Goal: Task Accomplishment & Management: Manage account settings

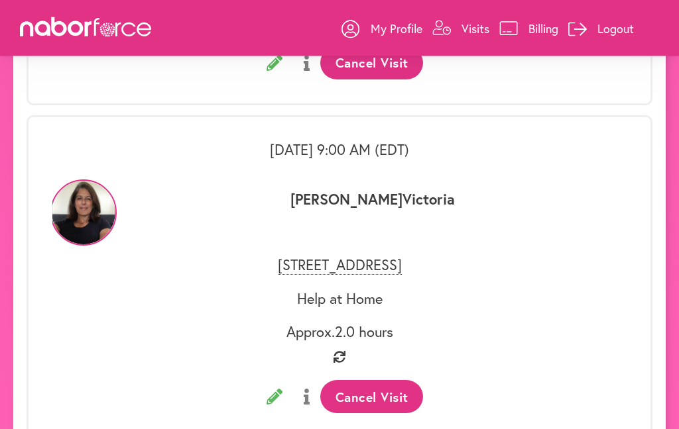
scroll to position [2624, 0]
click at [108, 204] on img at bounding box center [83, 213] width 66 height 66
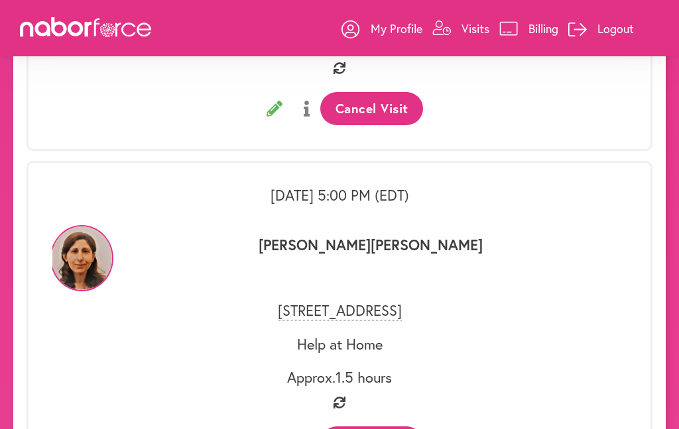
scroll to position [370, 0]
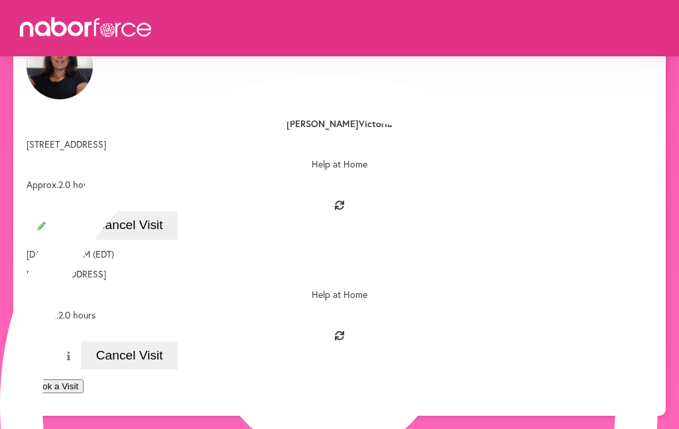
scroll to position [2480, 0]
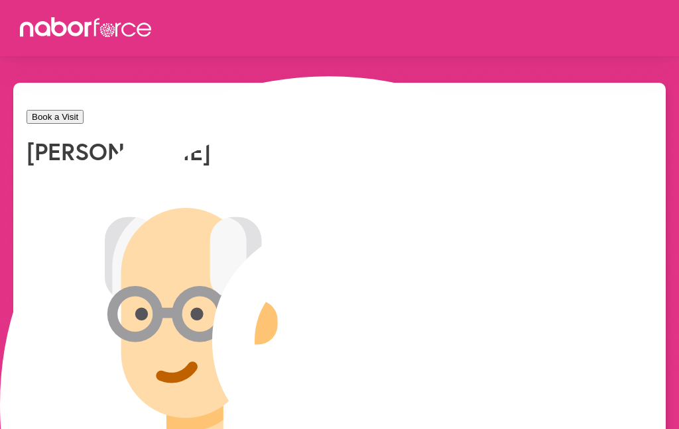
select select "*"
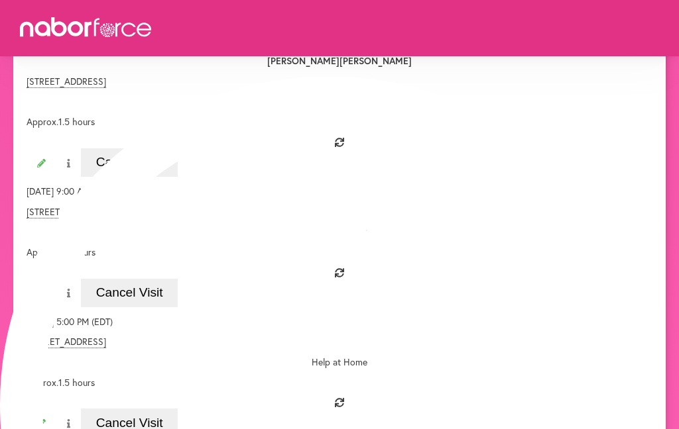
scroll to position [1447, 0]
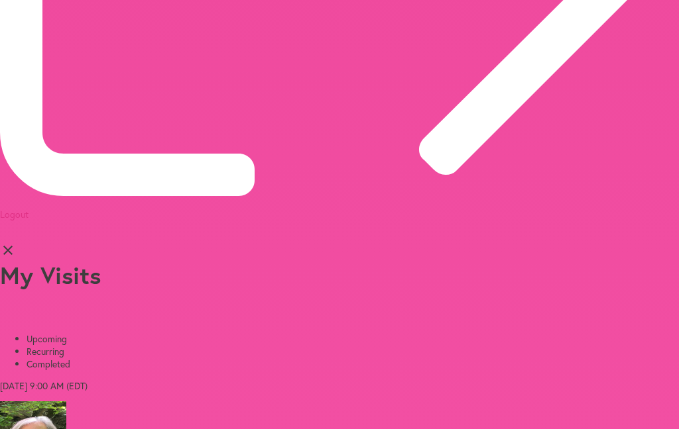
scroll to position [2310, 0]
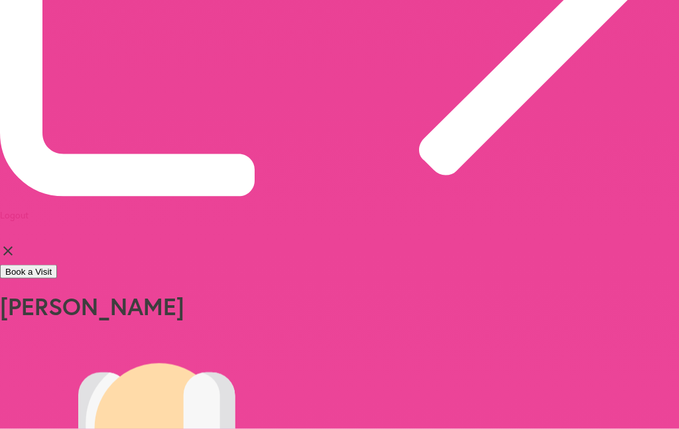
select select "*"
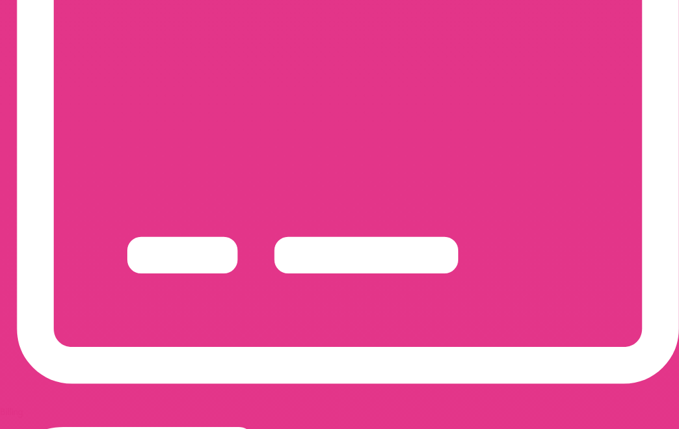
scroll to position [1588, 0]
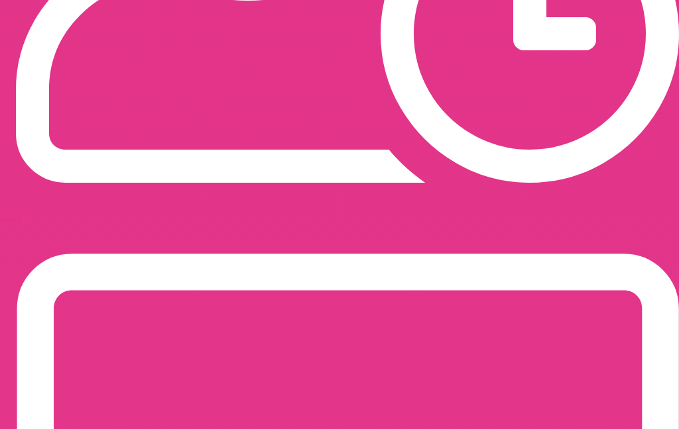
scroll to position [1195, 0]
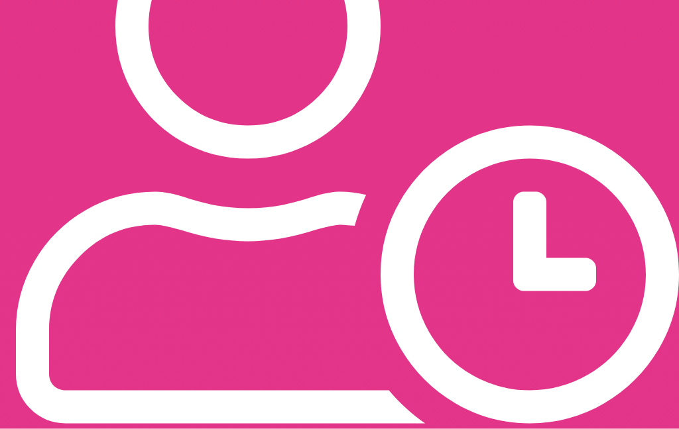
scroll to position [943, 0]
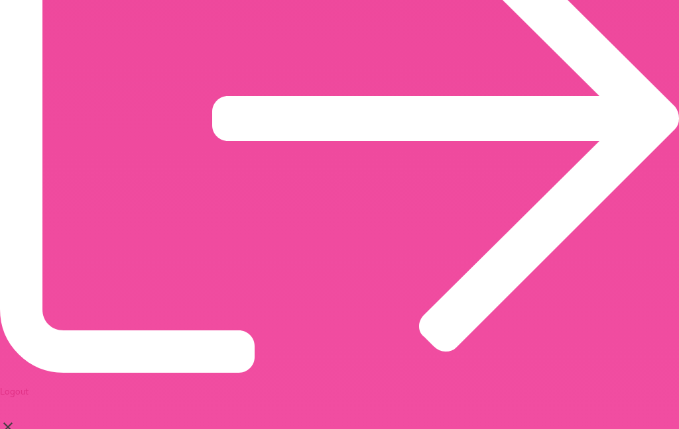
scroll to position [2118, 0]
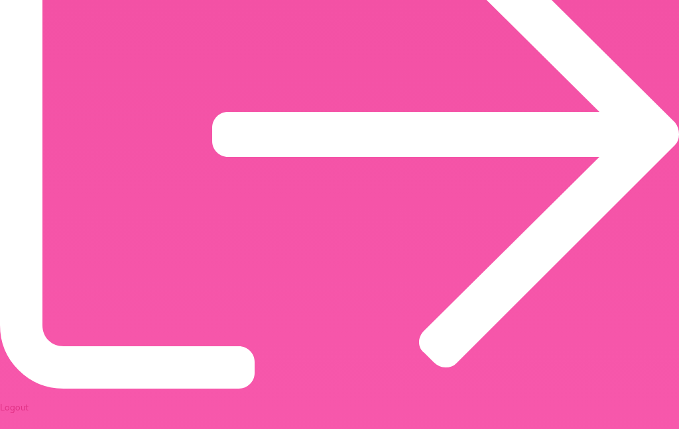
scroll to position [149, 0]
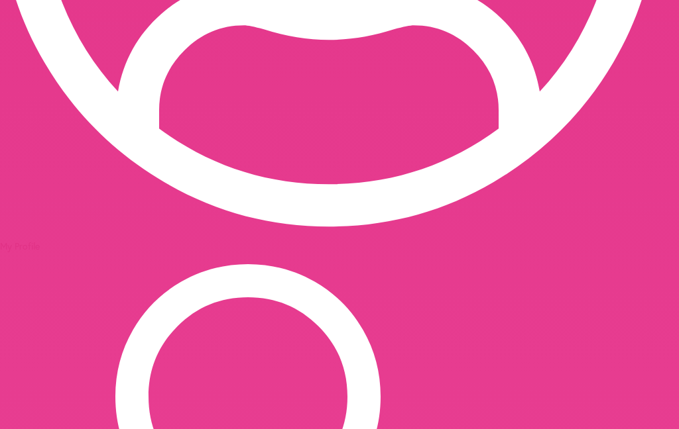
scroll to position [574, 0]
